Goal: Contribute content: Add original content to the website for others to see

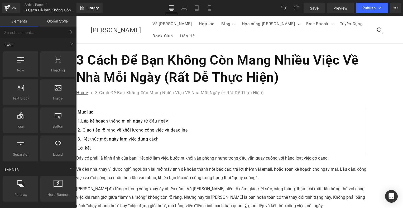
drag, startPoint x: 169, startPoint y: 54, endPoint x: 150, endPoint y: 67, distance: 23.0
click at [169, 54] on h1 "3 Cách Để Bạn Không Còn Mang Nhiều Việc Về Nhà Mỗi Ngày (Rất Dễ Thực Hiện)" at bounding box center [221, 68] width 290 height 34
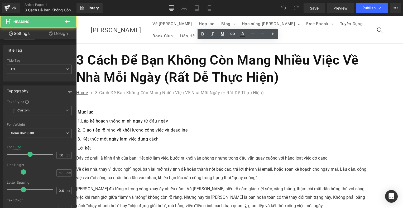
drag, startPoint x: 175, startPoint y: 66, endPoint x: 168, endPoint y: 66, distance: 7.4
click at [175, 66] on h1 "3 Cách Để Bạn Không Còn Mang Nhiều Việc Về Nhà Mỗi Ngày (Rất Dễ Thực Hiện)" at bounding box center [221, 68] width 290 height 34
click at [168, 66] on h1 "3 Cách Để Bạn Không Còn Mang Nhiều Việc Về Nhà Mỗi Ngày (Rất Dễ Thực Hiện)" at bounding box center [221, 68] width 290 height 34
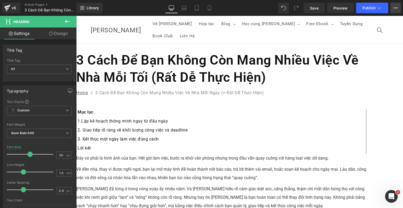
click at [395, 8] on icon at bounding box center [394, 7] width 1 height 1
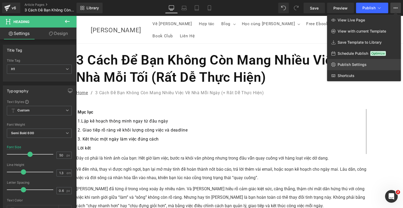
click at [353, 63] on span "Publish Settings" at bounding box center [352, 64] width 29 height 5
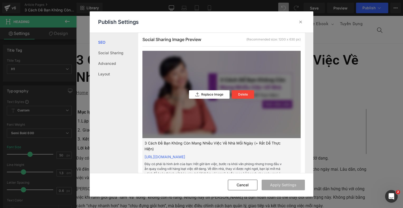
scroll to position [185, 0]
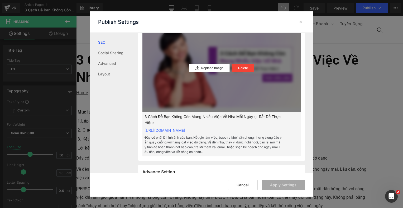
click at [239, 68] on div "Replace Image Delete" at bounding box center [222, 67] width 158 height 87
click at [239, 70] on p "Delete" at bounding box center [243, 68] width 10 height 4
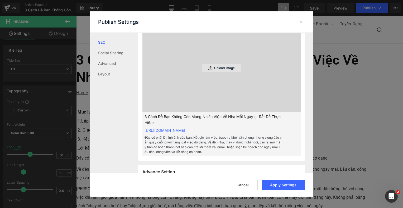
click at [213, 71] on div "Upload Image" at bounding box center [221, 68] width 39 height 8
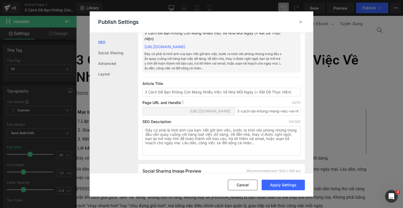
scroll to position [26, 0]
click at [250, 97] on input "3 Cách Để Bạn Không Còn Mang Nhiều Việc Về Nhà Mỗi Ngày (+ Rất Dễ Thực Hiện)" at bounding box center [222, 92] width 158 height 8
click at [254, 97] on input "3 Cách Để Bạn Không Còn Mang Nhiều Việc Về Nhà Mỗi Tối (+ Rất Dễ Thực Hiện)" at bounding box center [222, 92] width 158 height 8
click at [286, 97] on input "3 Cách Để Bạn Không Còn Mang Nhiều Việc Về Nhà Mỗi Tối (Rất Dễ Thực Hiện)" at bounding box center [222, 92] width 158 height 8
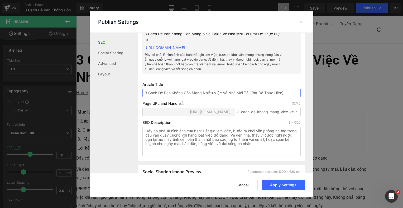
drag, startPoint x: 168, startPoint y: 99, endPoint x: 251, endPoint y: 100, distance: 82.7
click at [251, 97] on input "3 Cách Để Bạn Không Còn Mang Nhiều Việc Về Nhà Mỗi Tối (Rất Dễ Thực Hiện)" at bounding box center [222, 92] width 158 height 8
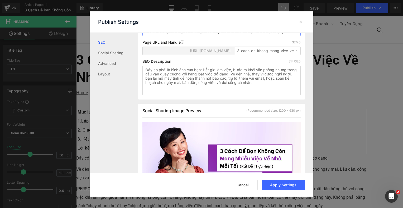
scroll to position [132, 0]
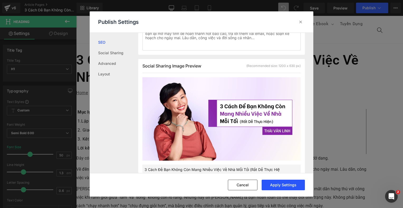
type input "3 Cách Để Bạn Không Còn Mang Nhiều Việc Về Nhà Mỗi Tối (Rất Dễ Thực Hiện)"
click at [284, 185] on button "Apply Settings" at bounding box center [283, 184] width 43 height 11
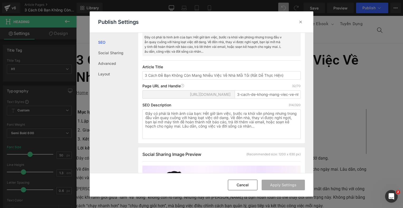
scroll to position [53, 0]
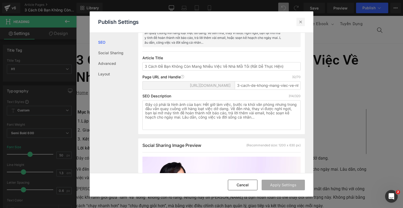
click at [303, 19] on icon at bounding box center [300, 21] width 5 height 5
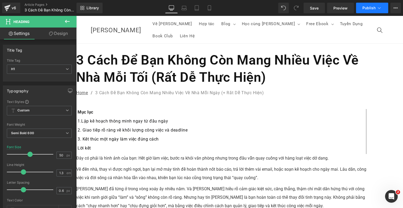
click at [366, 10] on button "Publish" at bounding box center [372, 8] width 32 height 11
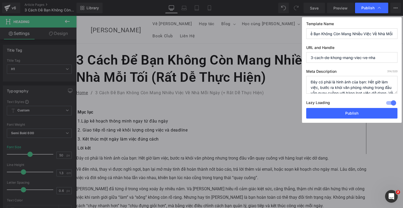
scroll to position [0, 57]
drag, startPoint x: 342, startPoint y: 35, endPoint x: 364, endPoint y: 35, distance: 22.2
click at [366, 31] on input "3 Cách Để Bạn Không Còn Mang Nhiều Việc Về Nhà Mỗi Tối (Rất Dễ Thực Hiện)" at bounding box center [352, 33] width 91 height 11
click at [342, 111] on button "Publish" at bounding box center [352, 113] width 91 height 11
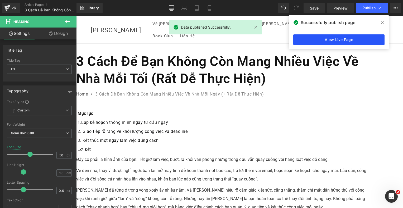
click at [340, 37] on link "View Live Page" at bounding box center [339, 39] width 91 height 11
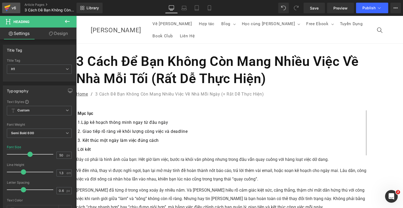
click at [16, 10] on div "v6" at bounding box center [14, 7] width 7 height 7
